Goal: Find specific page/section: Find specific page/section

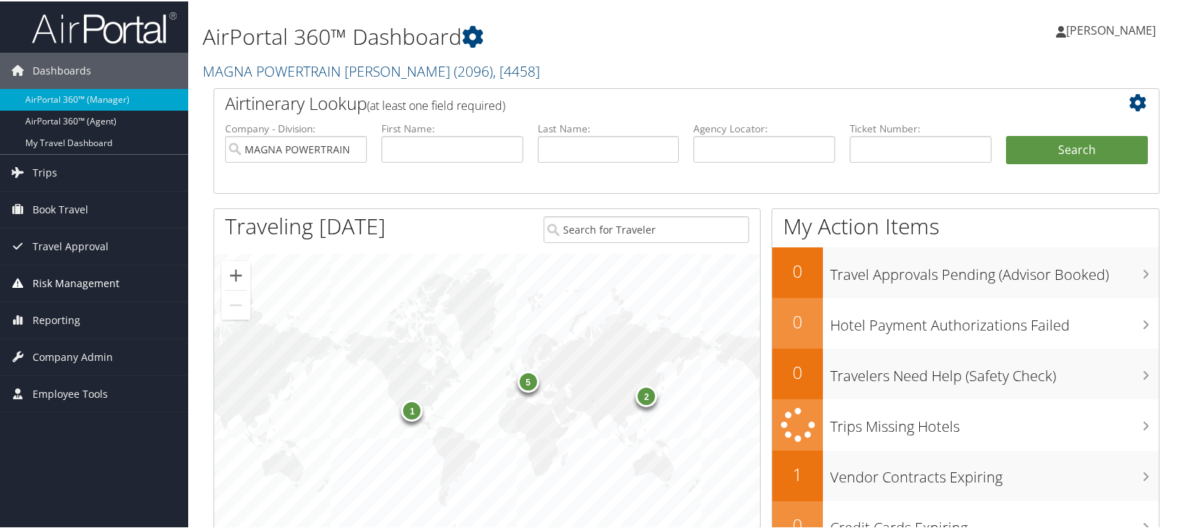
click at [67, 287] on span "Risk Management" at bounding box center [76, 282] width 87 height 36
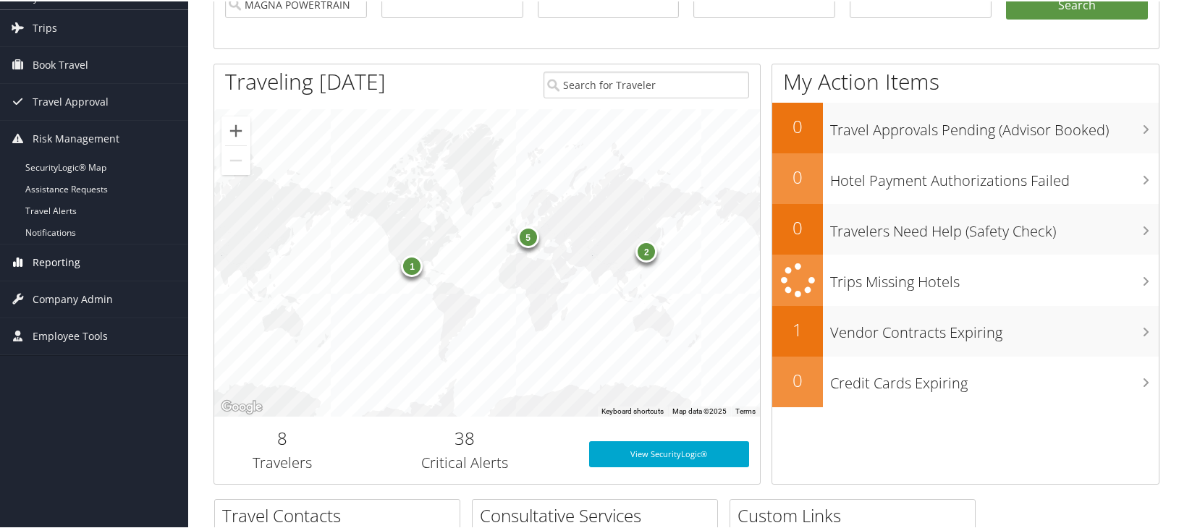
click at [67, 266] on span "Reporting" at bounding box center [57, 261] width 48 height 36
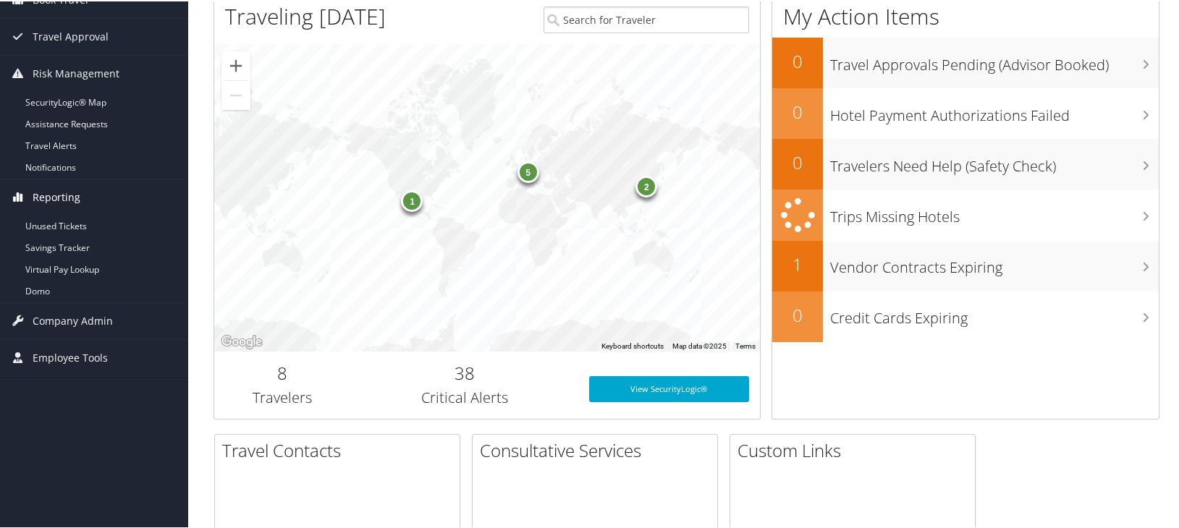
scroll to position [290, 0]
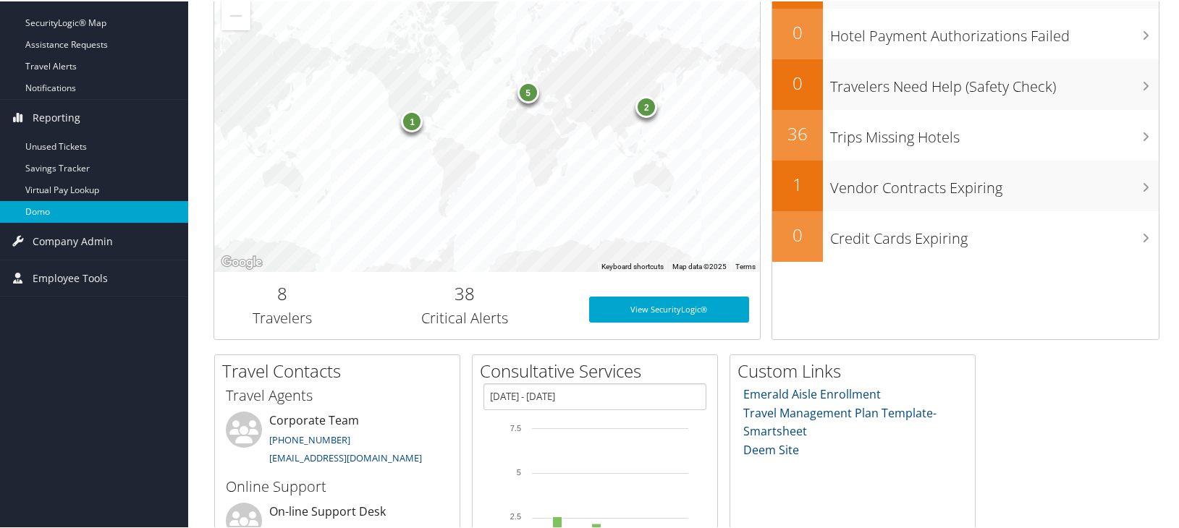
click at [49, 208] on link "Domo" at bounding box center [94, 211] width 188 height 22
